Goal: Check status: Check status

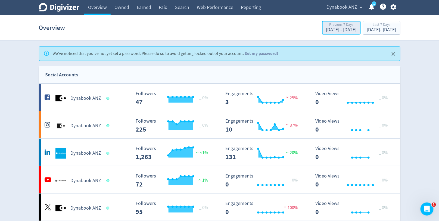
click at [326, 26] on div "Previous 7 Days" at bounding box center [341, 25] width 30 height 5
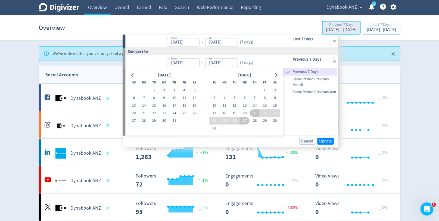
type input "[DATE]"
click at [246, 113] on button "20" at bounding box center [245, 113] width 10 height 8
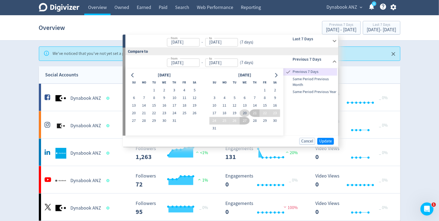
type input "[DATE]"
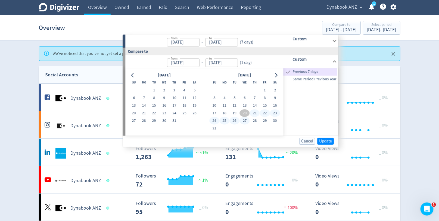
click at [246, 121] on button "27" at bounding box center [245, 121] width 10 height 8
type input "[DATE]"
click at [327, 139] on span "Update" at bounding box center [325, 141] width 13 height 4
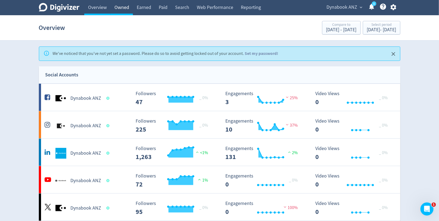
click at [117, 10] on link "Owned" at bounding box center [122, 7] width 22 height 15
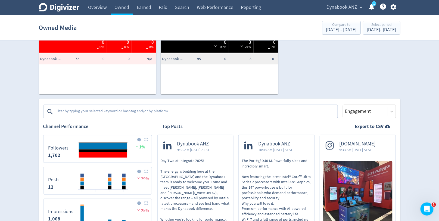
scroll to position [96, 0]
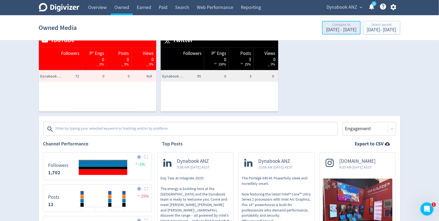
click at [326, 27] on div "[DATE] - [DATE]" at bounding box center [341, 29] width 30 height 5
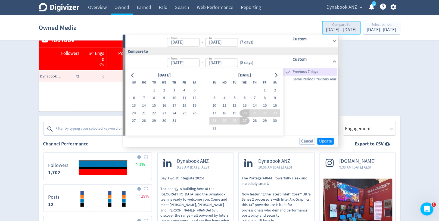
type input "[DATE]"
click at [247, 106] on button "13" at bounding box center [245, 106] width 10 height 8
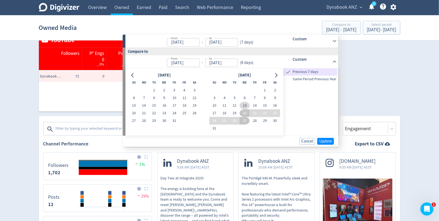
type input "[DATE]"
click at [246, 115] on button "20" at bounding box center [245, 113] width 10 height 8
type input "[DATE]"
click at [325, 139] on span "Update" at bounding box center [325, 141] width 13 height 4
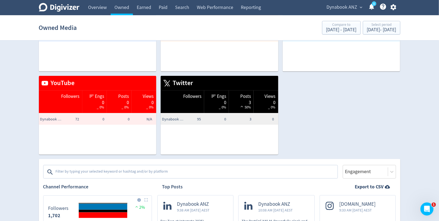
scroll to position [0, 0]
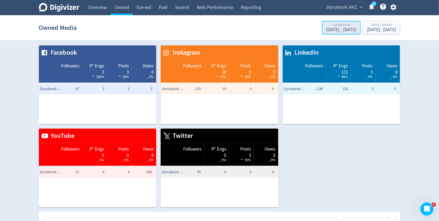
click at [326, 26] on div "Compare to" at bounding box center [341, 25] width 30 height 5
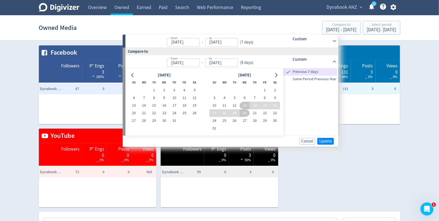
click at [246, 104] on button "13" at bounding box center [245, 106] width 10 height 8
click at [246, 111] on button "20" at bounding box center [245, 113] width 10 height 8
type input "[DATE]"
click at [241, 114] on button "20" at bounding box center [245, 113] width 10 height 8
type input "[DATE]"
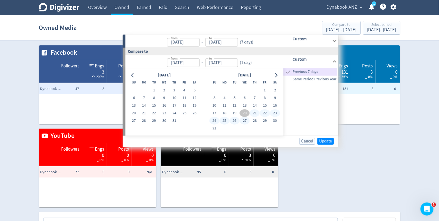
click at [247, 122] on button "27" at bounding box center [245, 121] width 10 height 8
click at [247, 112] on button "20" at bounding box center [245, 113] width 10 height 8
click at [256, 120] on button "28" at bounding box center [255, 121] width 10 height 8
type input "[DATE]"
click at [324, 143] on span "Update" at bounding box center [325, 141] width 13 height 4
